Goal: Use online tool/utility: Utilize a website feature to perform a specific function

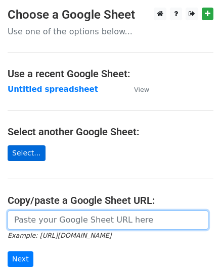
click at [53, 215] on input "url" at bounding box center [108, 219] width 200 height 19
click at [53, 216] on input "url" at bounding box center [108, 219] width 200 height 19
click at [52, 220] on input "url" at bounding box center [108, 219] width 200 height 19
paste input "[URL][DOMAIN_NAME]"
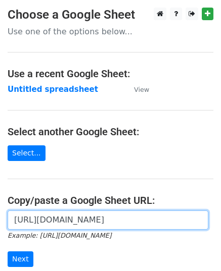
scroll to position [0, 225]
type input "[URL][DOMAIN_NAME]"
click at [8, 251] on input "Next" at bounding box center [21, 259] width 26 height 16
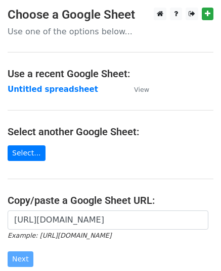
scroll to position [0, 0]
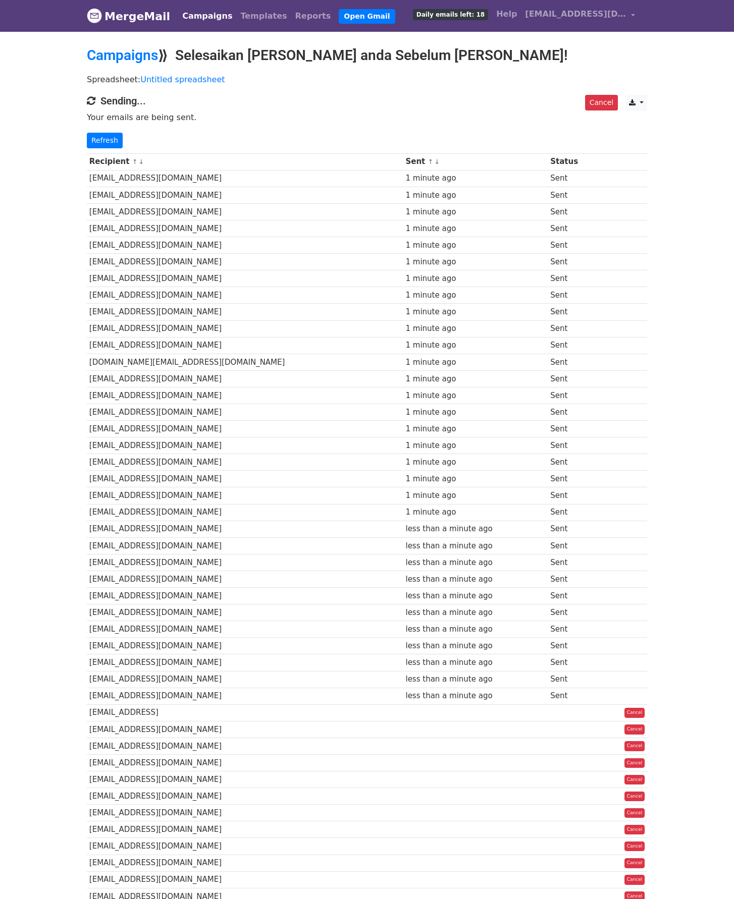
click at [121, 140] on p "Refresh" at bounding box center [367, 141] width 560 height 16
click at [112, 137] on link "Refresh" at bounding box center [105, 141] width 36 height 16
